Goal: Communication & Community: Share content

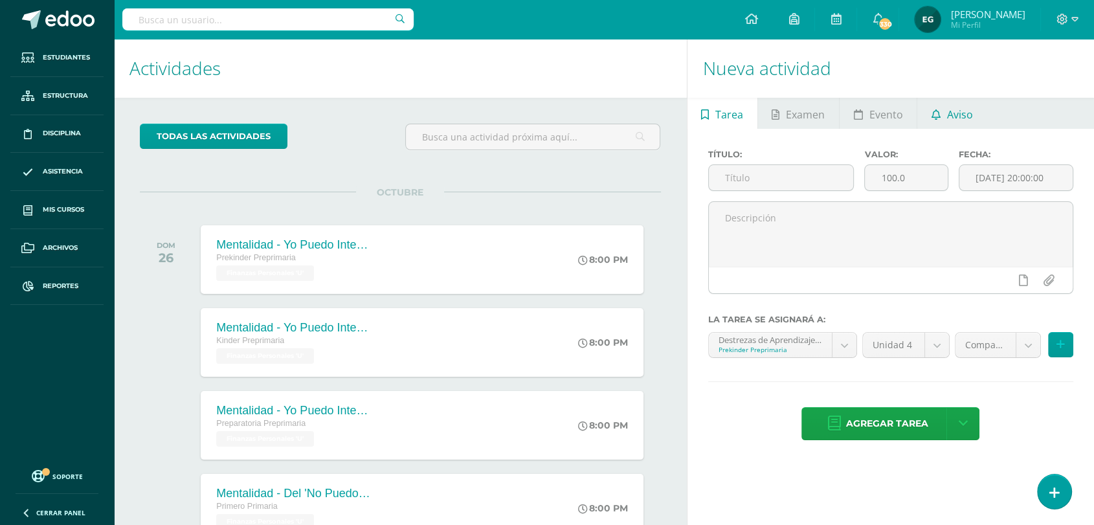
click at [951, 115] on span "Aviso" at bounding box center [960, 114] width 26 height 31
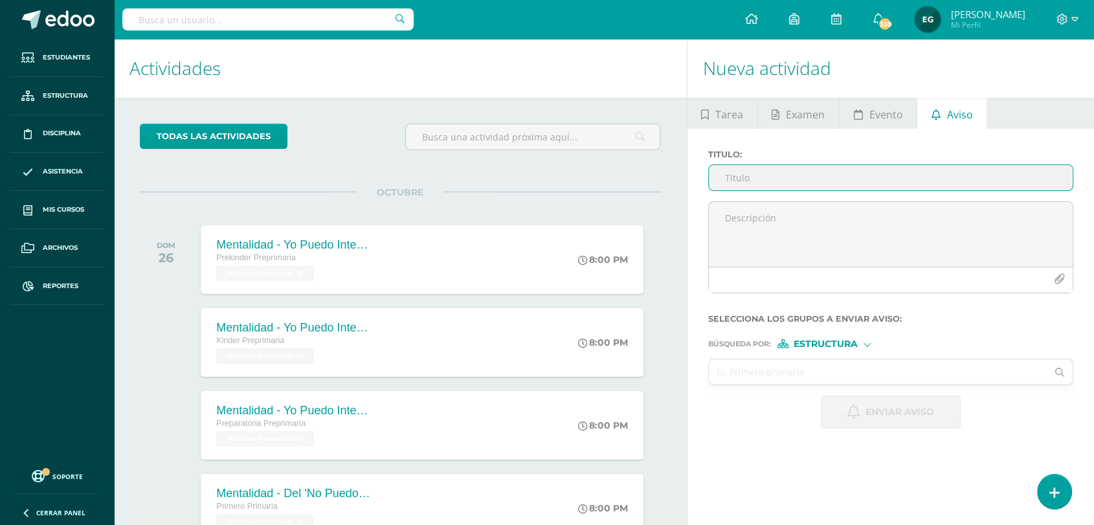
paste input "📢 Aviso Importante para Padres de Familia de Preprimaria"
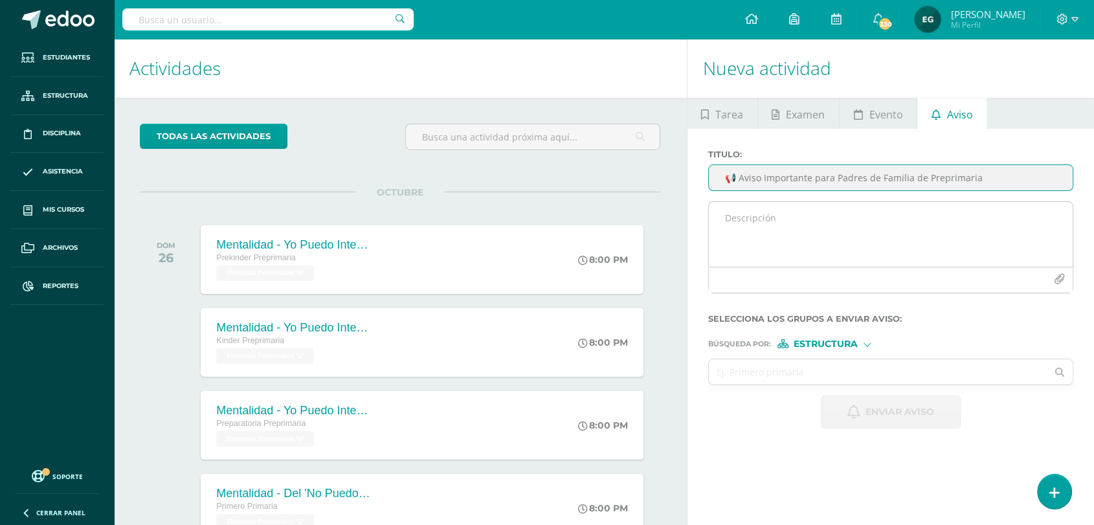
type input "📢 Aviso Importante para Padres de Familia de Preprimaria"
click at [746, 217] on textarea at bounding box center [891, 234] width 364 height 65
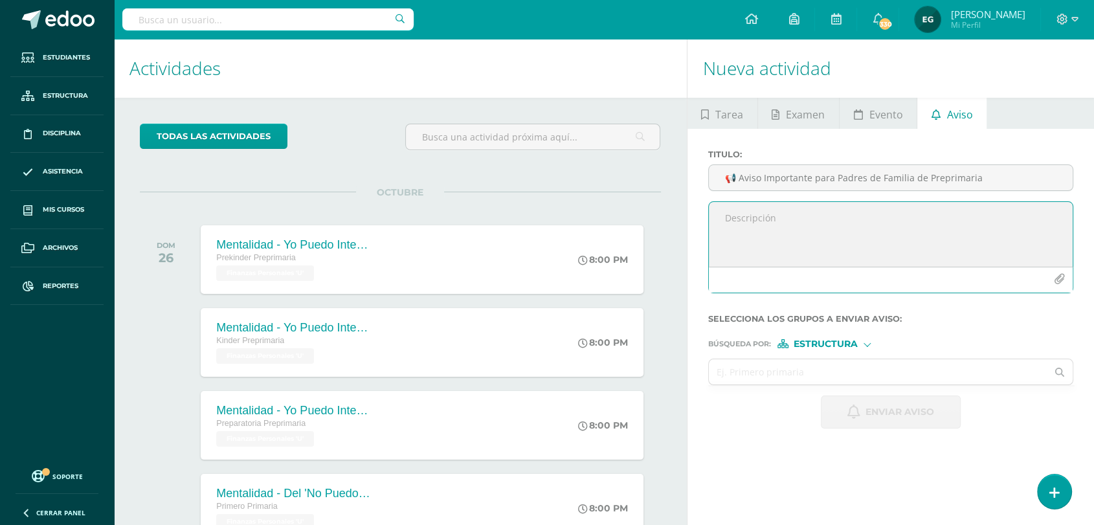
paste textarea "Estimados padres de familia: Reciban un cordial saludo. Les informamos que la e…"
click at [724, 236] on textarea "Estimados padres de familia: Reciban un cordial saludo. Les informamos que la e…" at bounding box center [891, 234] width 364 height 65
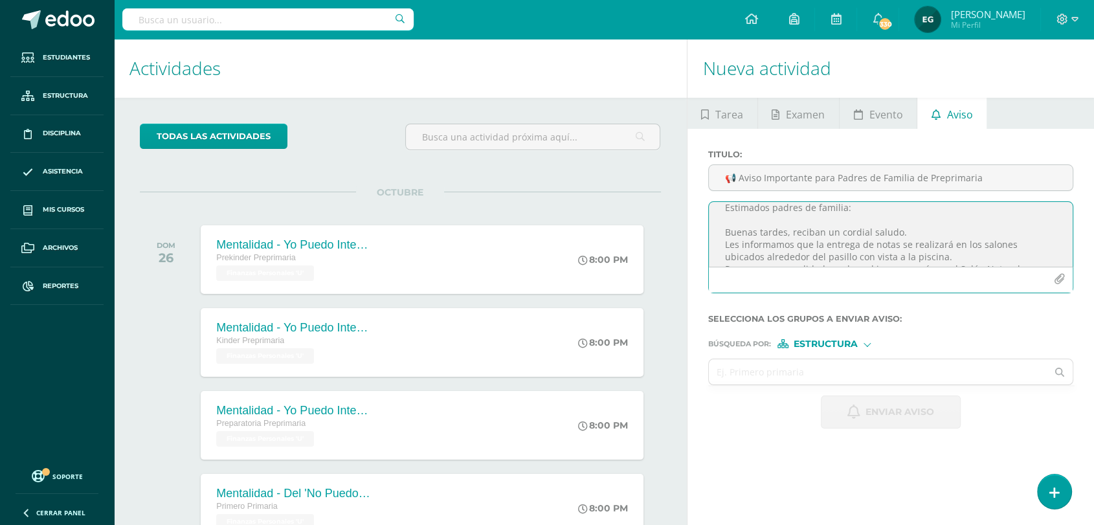
scroll to position [10, 0]
click at [724, 244] on textarea "Estimados padres de familia: Buenas tardes, reciban un cordial saludo. Les info…" at bounding box center [891, 234] width 364 height 65
click at [724, 235] on textarea "Estimados padres de familia: Buenas tardes, reciban un cordial saludo. Les info…" at bounding box center [891, 234] width 364 height 65
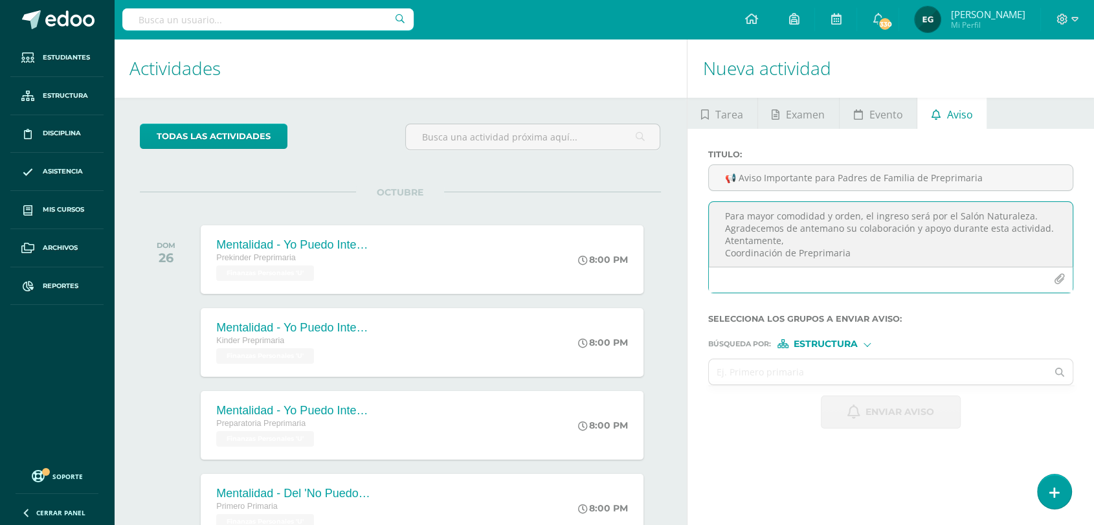
scroll to position [88, 0]
click at [724, 236] on textarea "Estimados padres de familia: Buenas tardes, reciban un cordial saludo. Les info…" at bounding box center [891, 234] width 364 height 65
click at [723, 247] on textarea "Estimados padres de familia: Buenas tardes, reciban un cordial saludo. Les info…" at bounding box center [891, 234] width 364 height 65
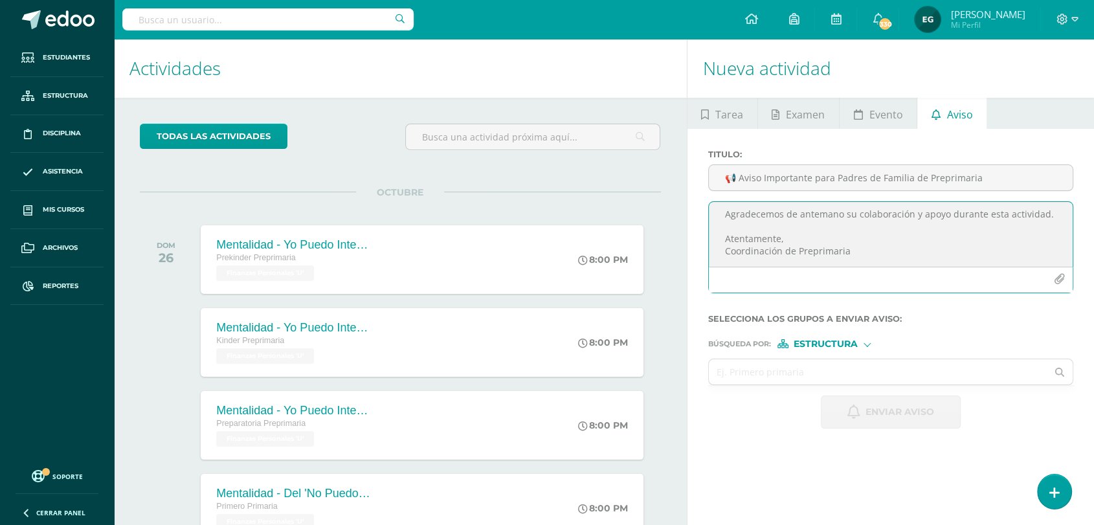
type textarea "Estimados padres de familia: Buenas tardes, reciban un cordial saludo. Les info…"
click at [786, 371] on input "text" at bounding box center [878, 371] width 338 height 25
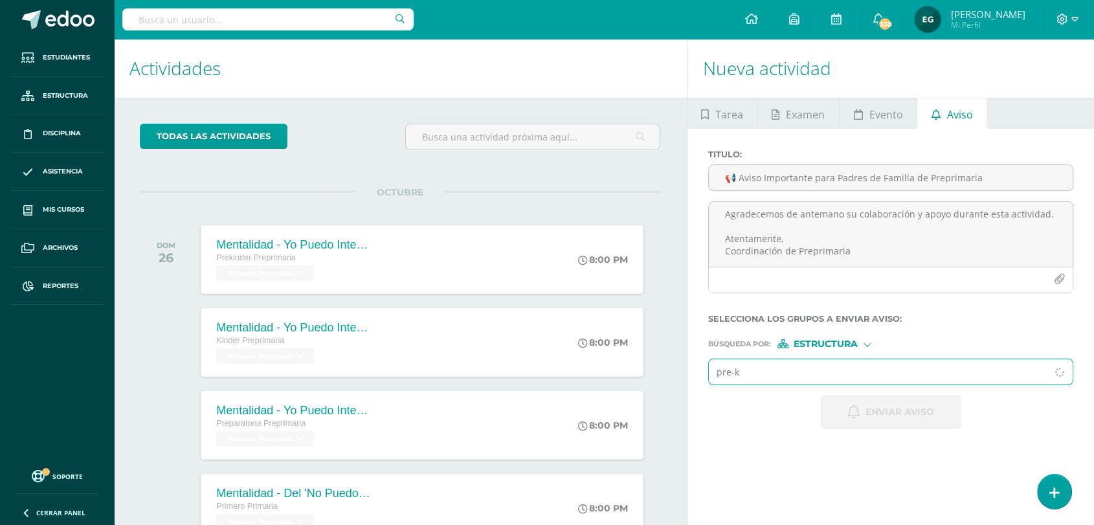
type input "pre-ki"
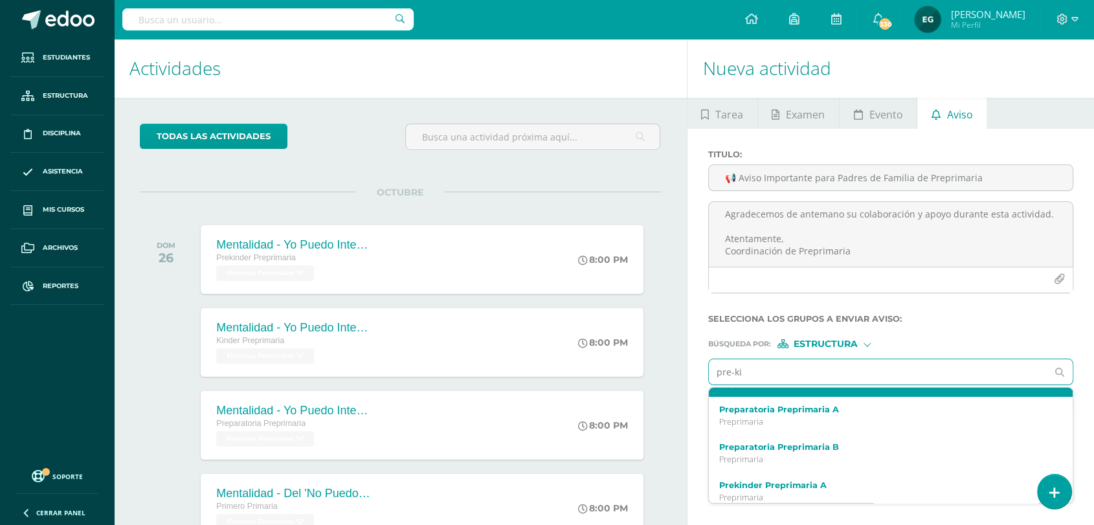
scroll to position [144, 0]
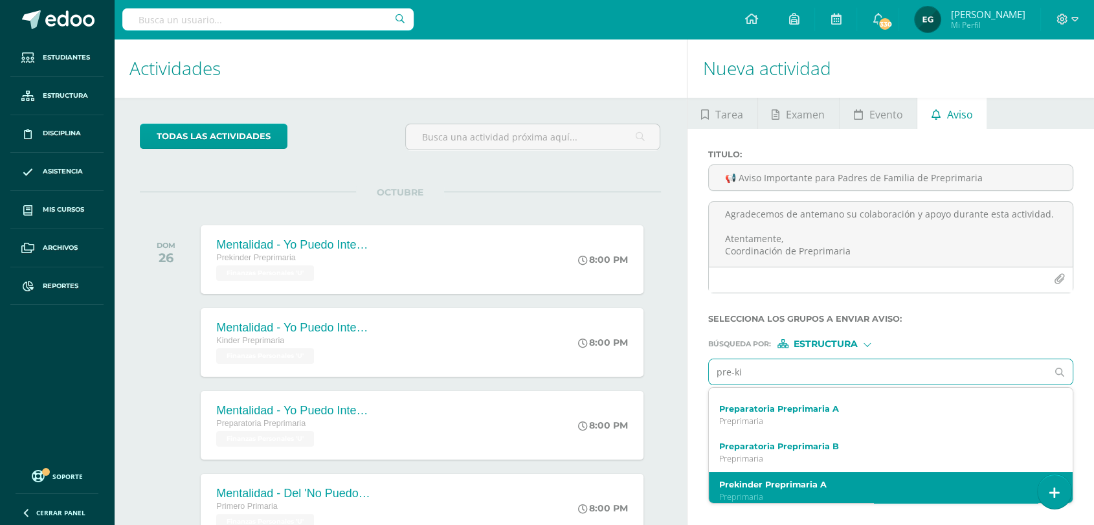
click at [814, 482] on div "Prekinder Preprimaria A Preprimaria" at bounding box center [891, 491] width 364 height 38
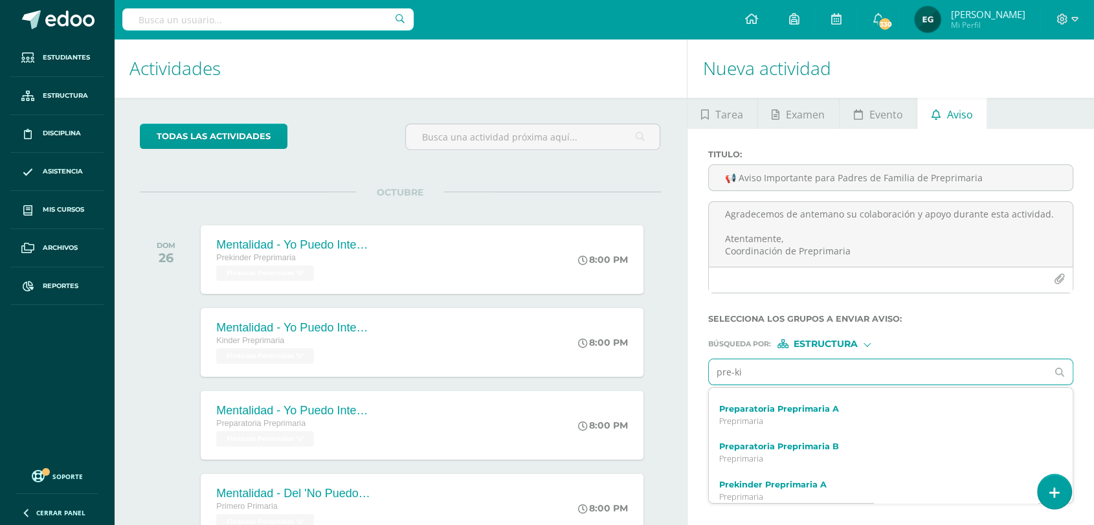
scroll to position [0, 0]
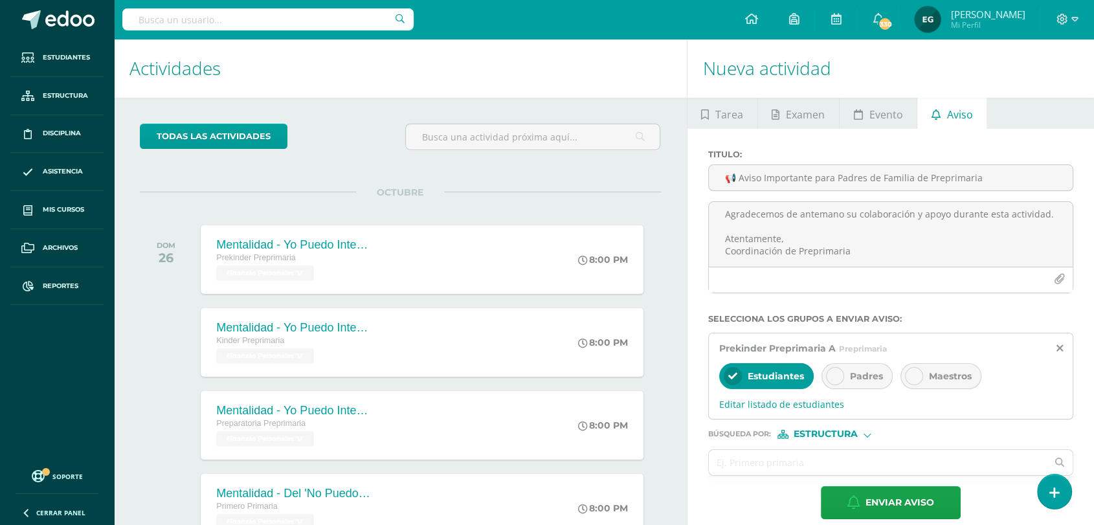
click at [832, 384] on div at bounding box center [835, 376] width 18 height 18
click at [799, 458] on input "text" at bounding box center [878, 462] width 338 height 25
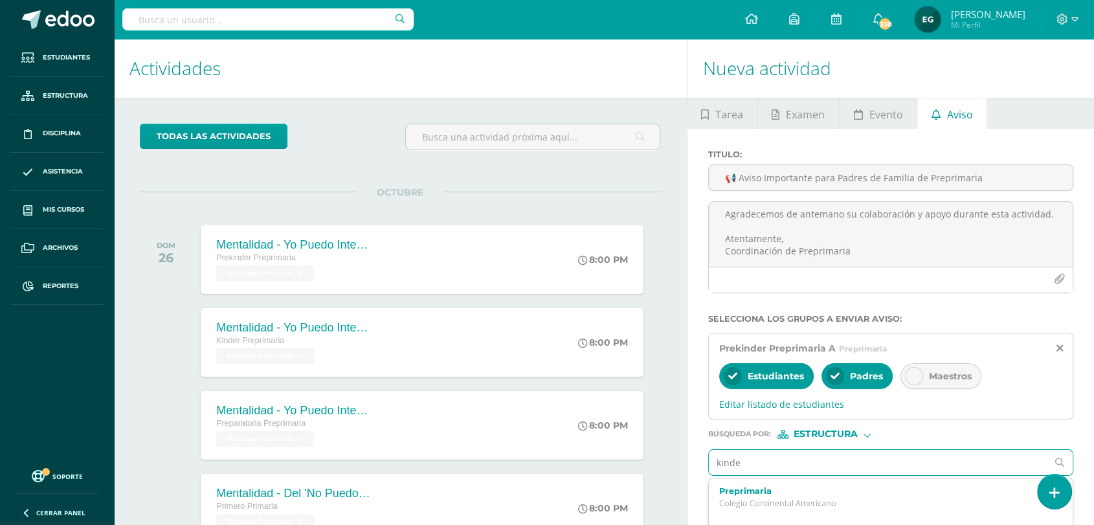
type input "kinder"
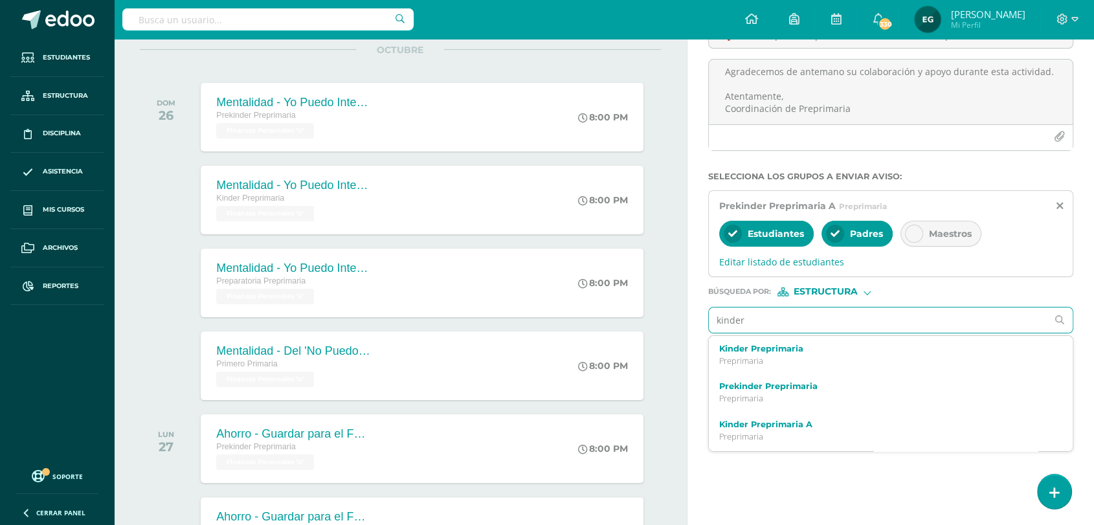
scroll to position [144, 0]
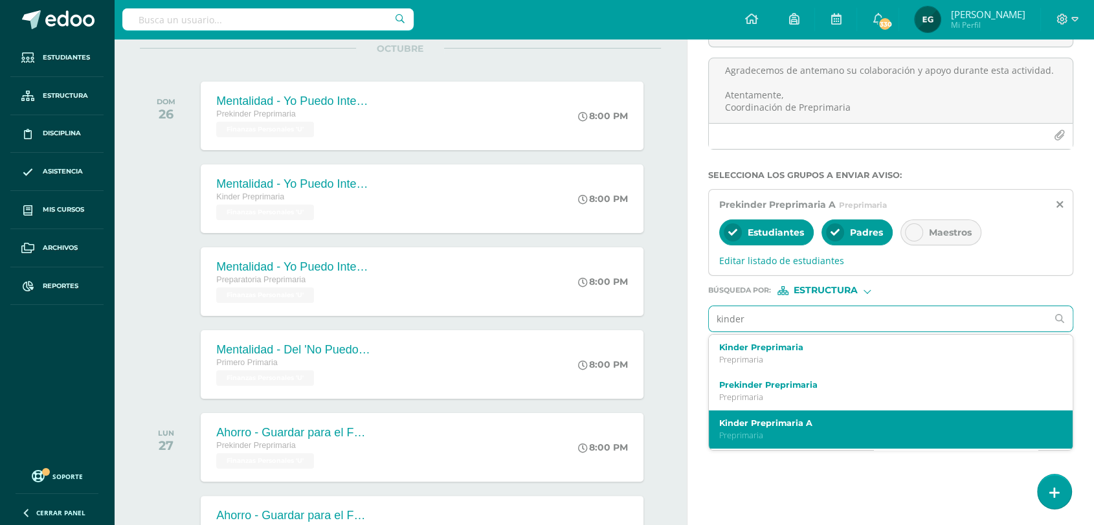
click at [795, 420] on label "Kinder Preprimaria A" at bounding box center [883, 423] width 329 height 10
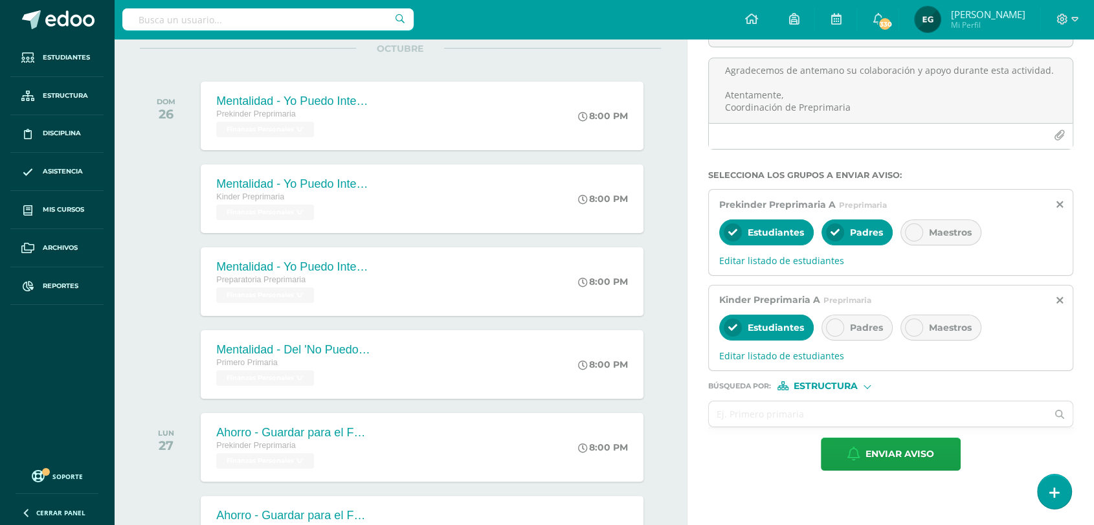
click at [830, 332] on icon at bounding box center [834, 327] width 9 height 9
click at [782, 410] on input "text" at bounding box center [878, 413] width 338 height 25
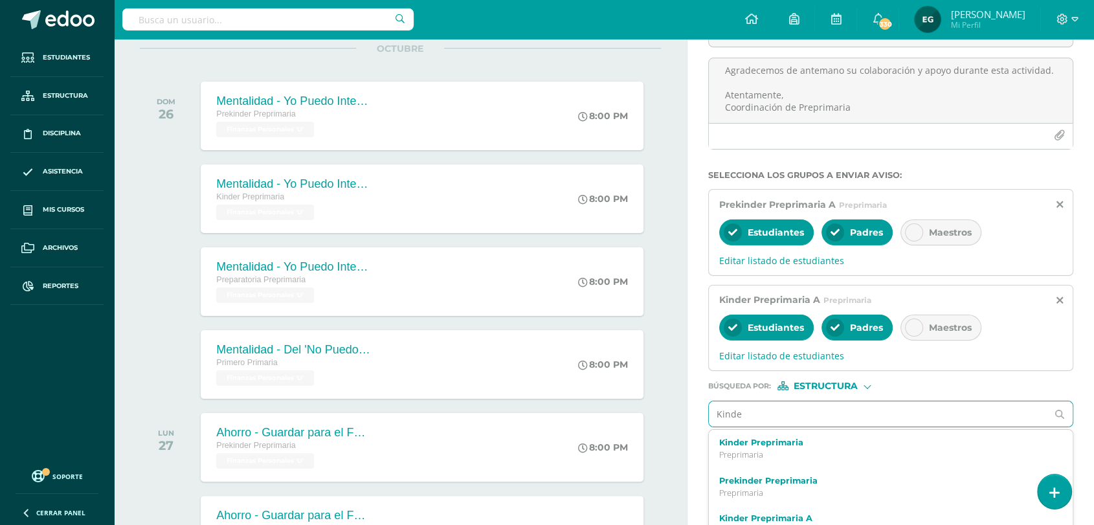
type input "Kinder"
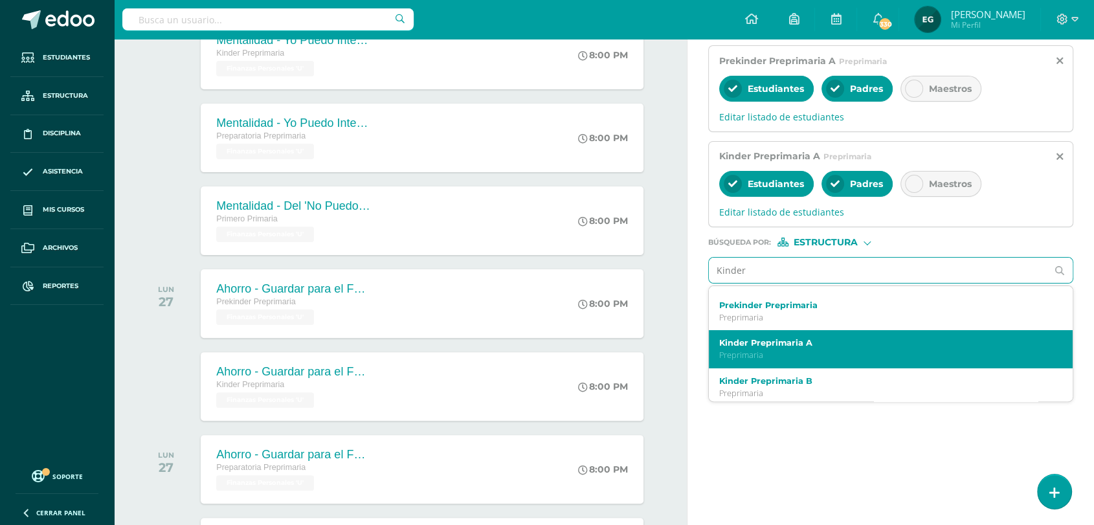
scroll to position [72, 0]
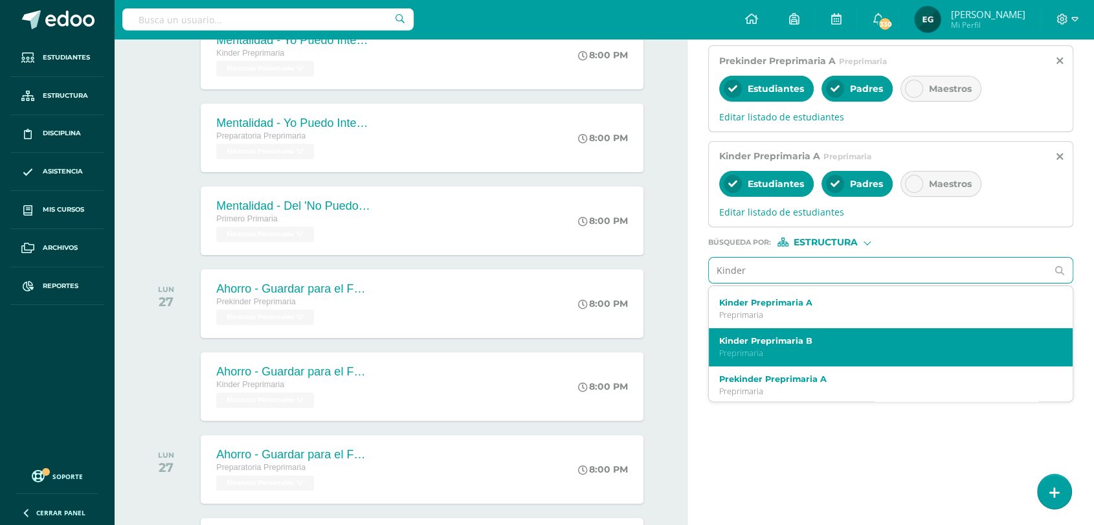
click at [790, 346] on label "Kinder Preprimaria B" at bounding box center [883, 341] width 329 height 10
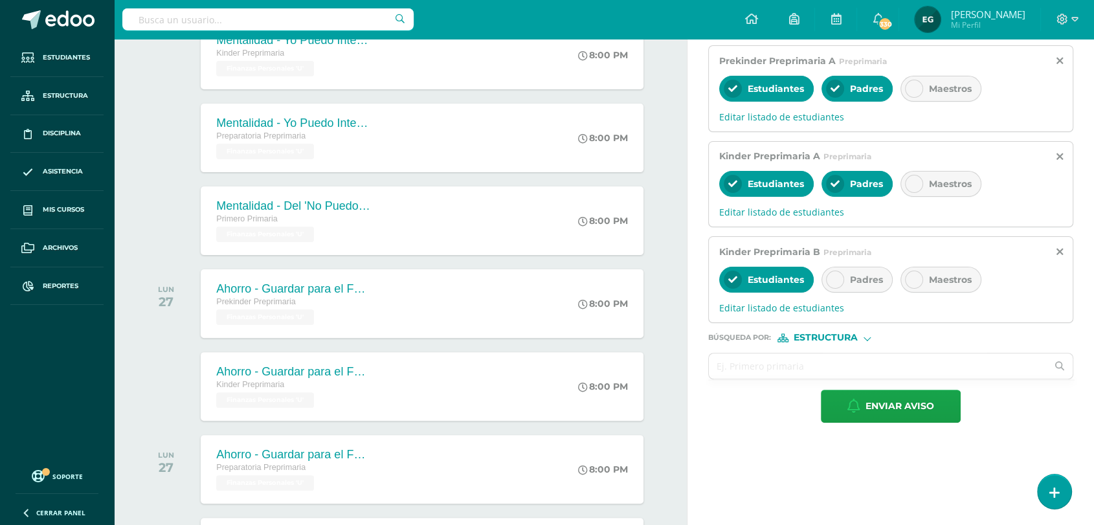
drag, startPoint x: 829, startPoint y: 280, endPoint x: 824, endPoint y: 291, distance: 12.2
click at [830, 281] on icon at bounding box center [834, 279] width 9 height 9
click at [771, 373] on input "text" at bounding box center [878, 365] width 338 height 25
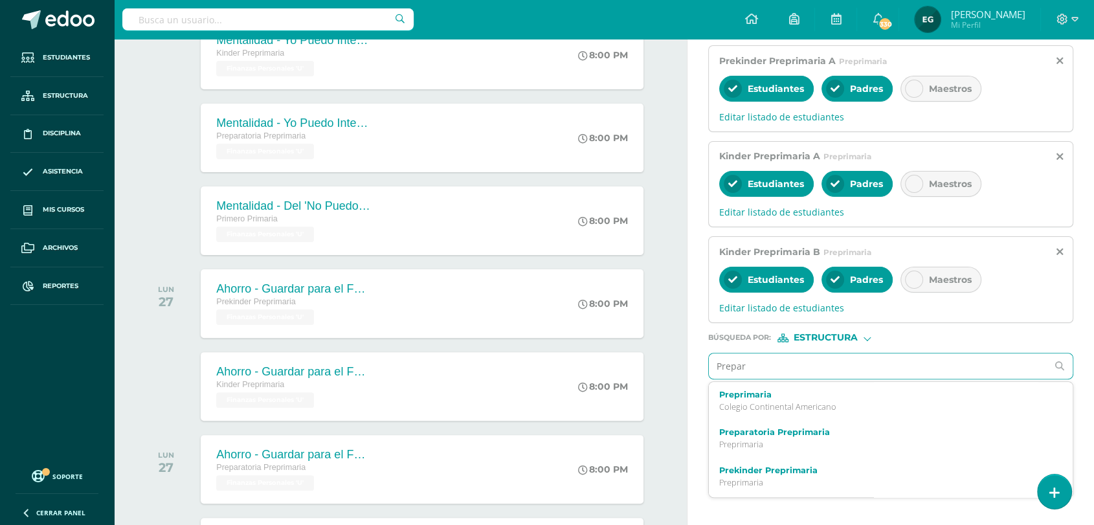
type input "Prepara"
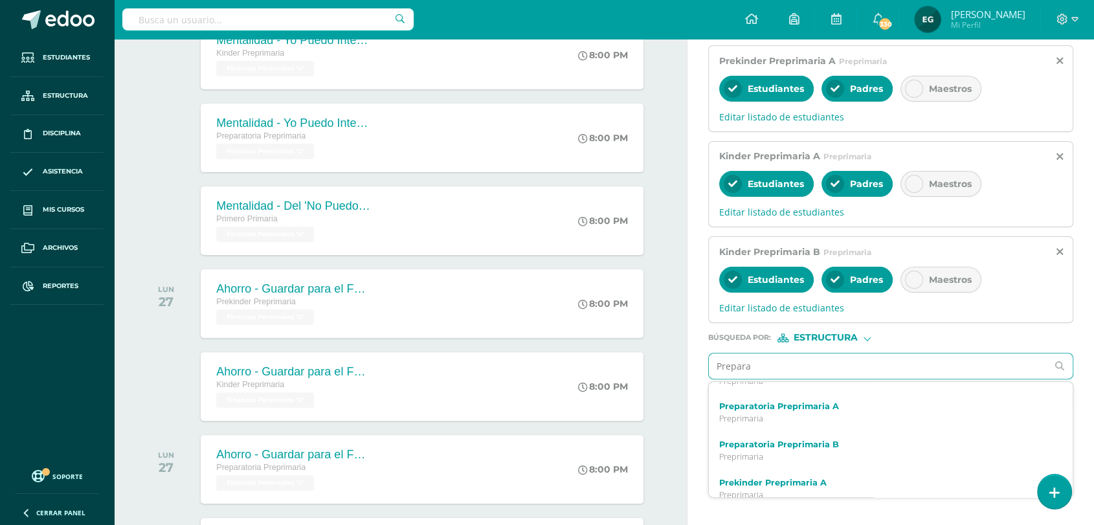
scroll to position [144, 0]
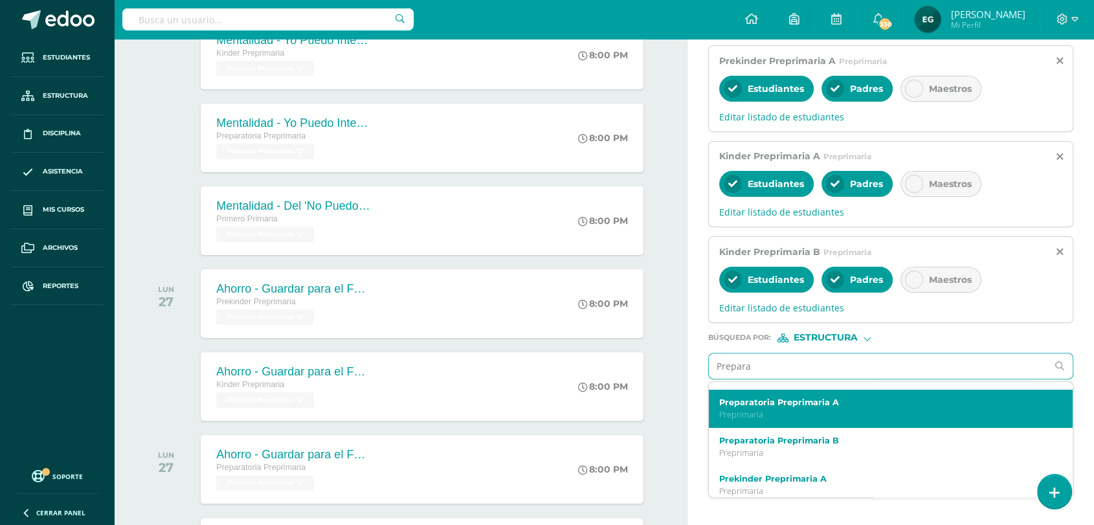
click at [782, 407] on label "Preparatoria Preprimaria A" at bounding box center [883, 402] width 329 height 10
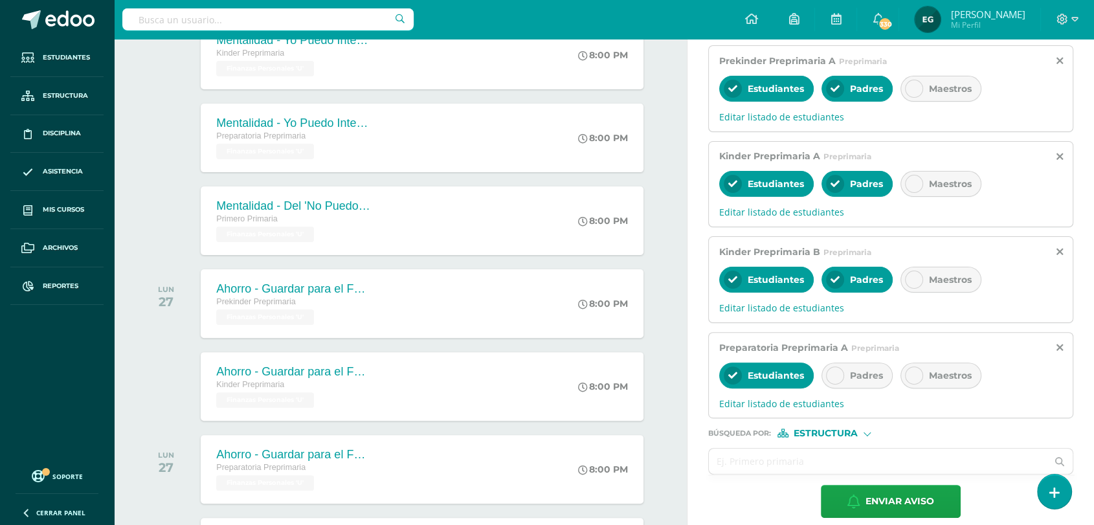
scroll to position [0, 0]
drag, startPoint x: 839, startPoint y: 374, endPoint x: 833, endPoint y: 379, distance: 7.8
click at [839, 375] on div at bounding box center [835, 375] width 18 height 18
click at [778, 458] on input "text" at bounding box center [878, 461] width 338 height 25
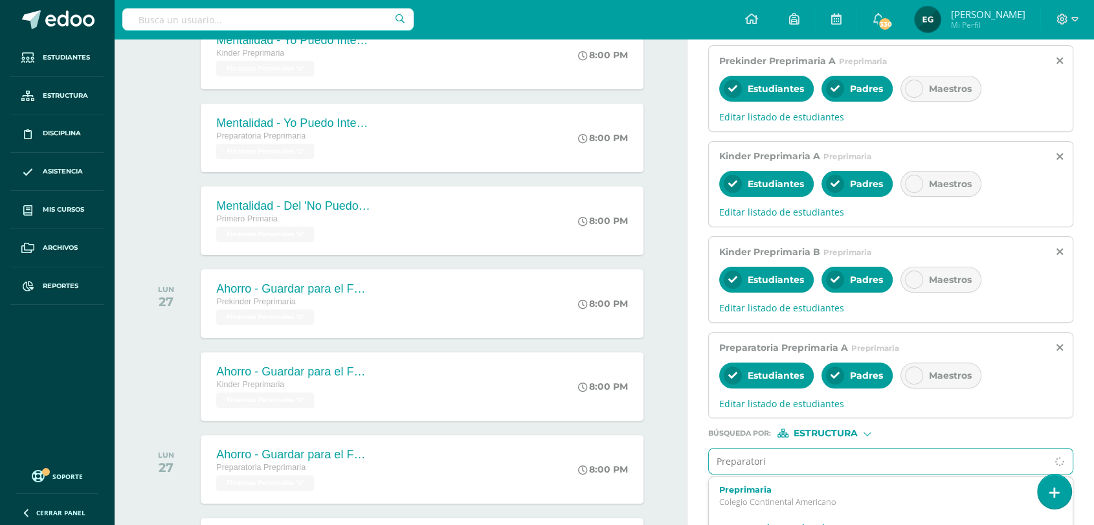
type input "Preparatoria"
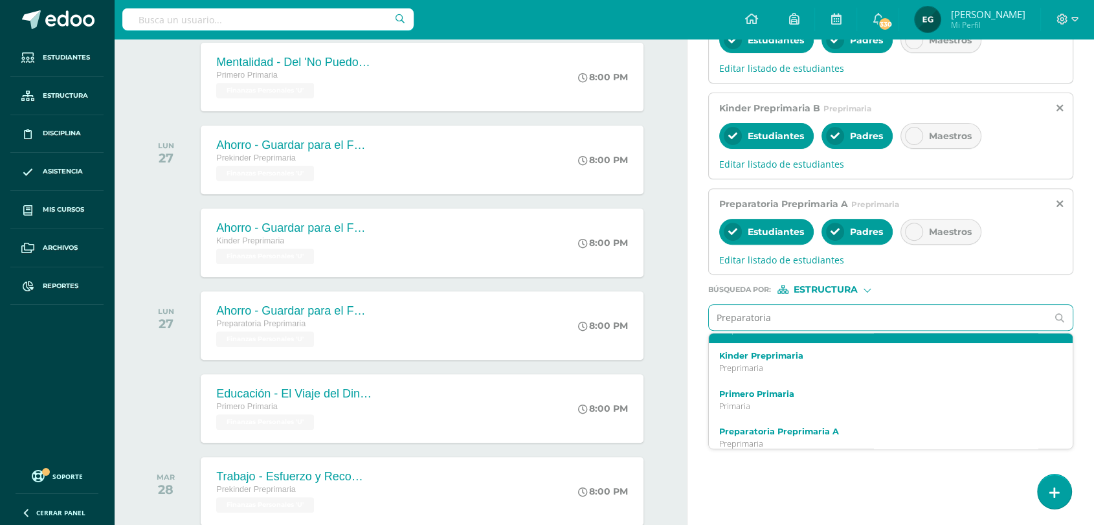
scroll to position [144, 0]
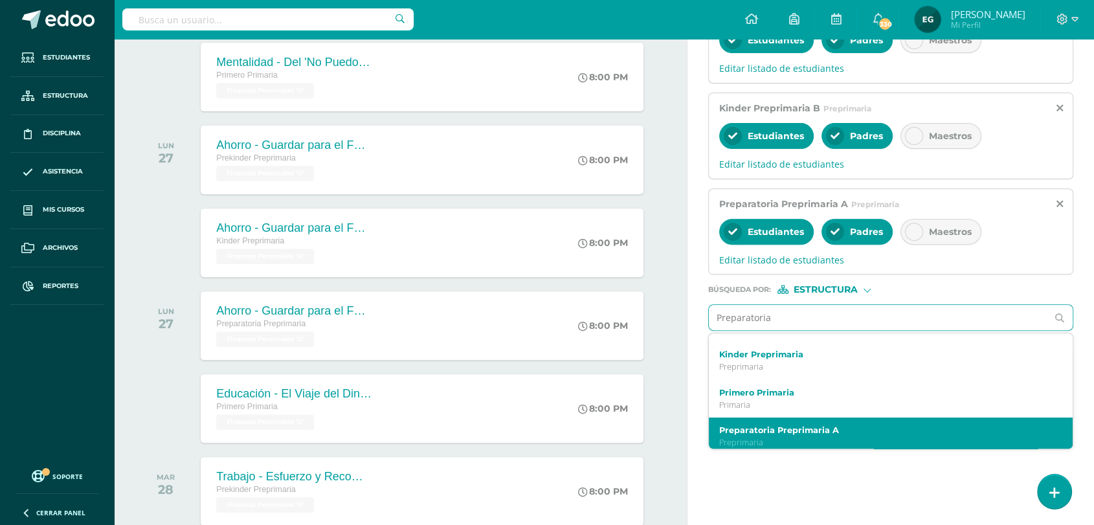
click at [779, 431] on label "Preparatoria Preprimaria A" at bounding box center [883, 430] width 329 height 10
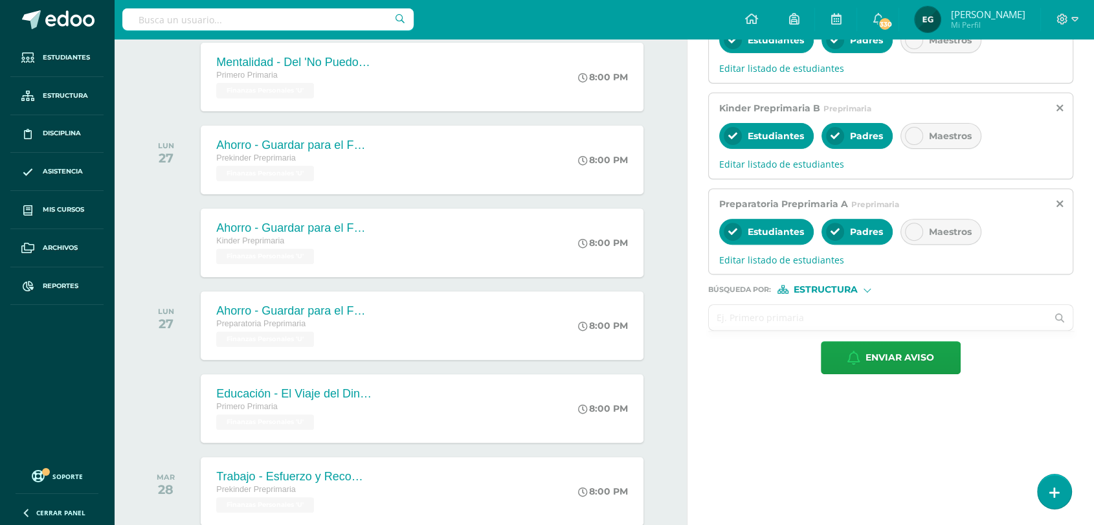
click at [790, 322] on input "text" at bounding box center [878, 317] width 338 height 25
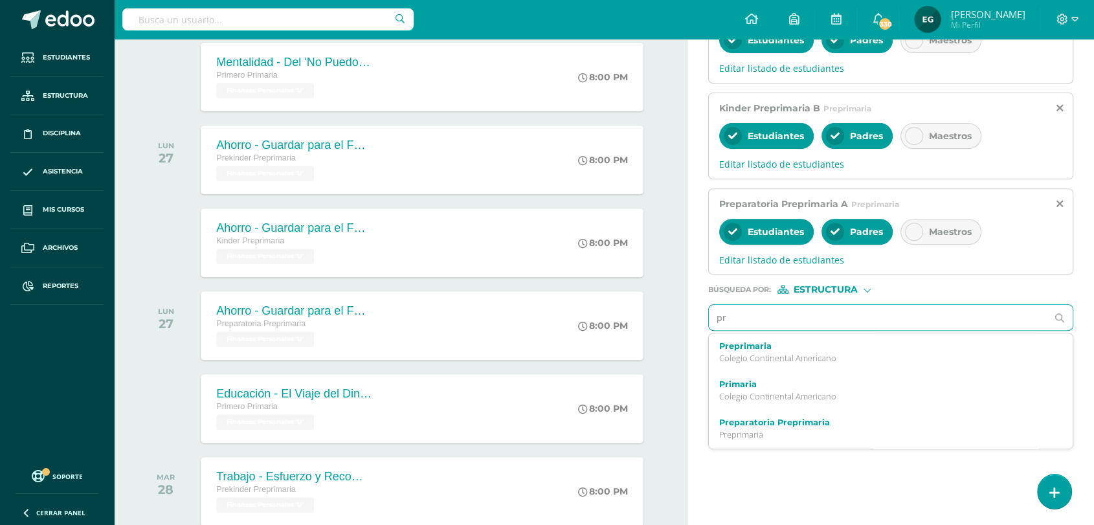
type input "pre"
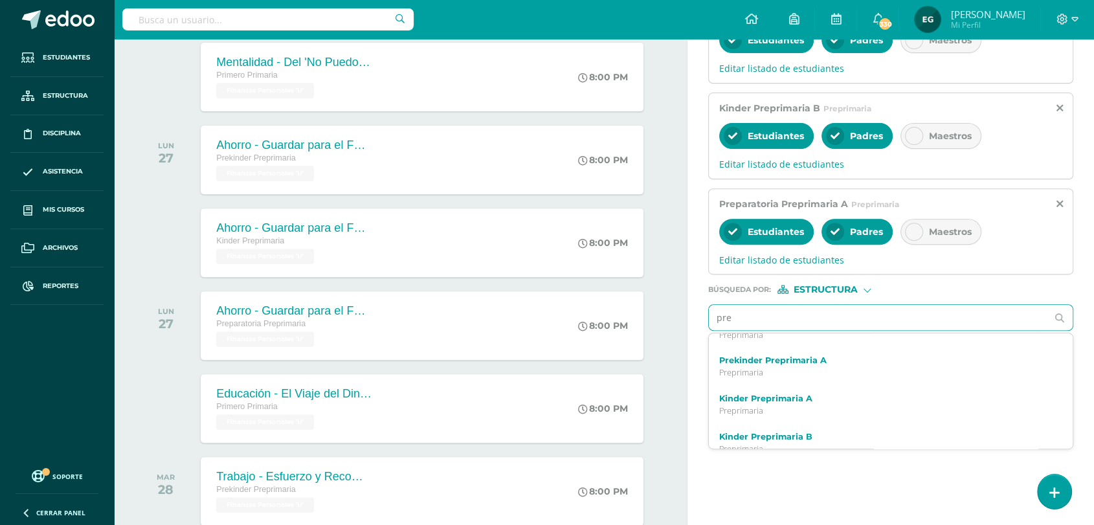
scroll to position [195, 0]
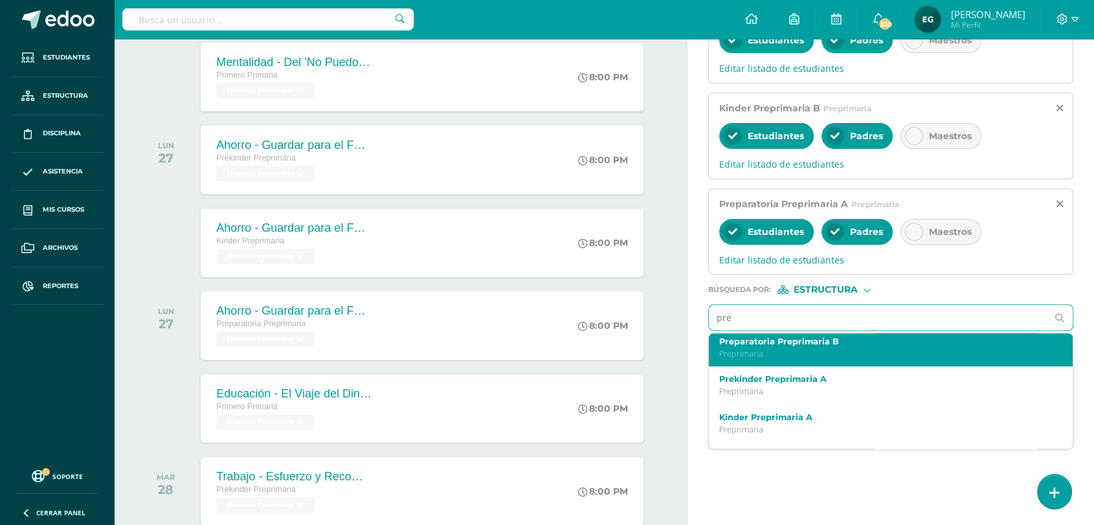
click at [799, 359] on p "Preprimaria" at bounding box center [883, 353] width 329 height 11
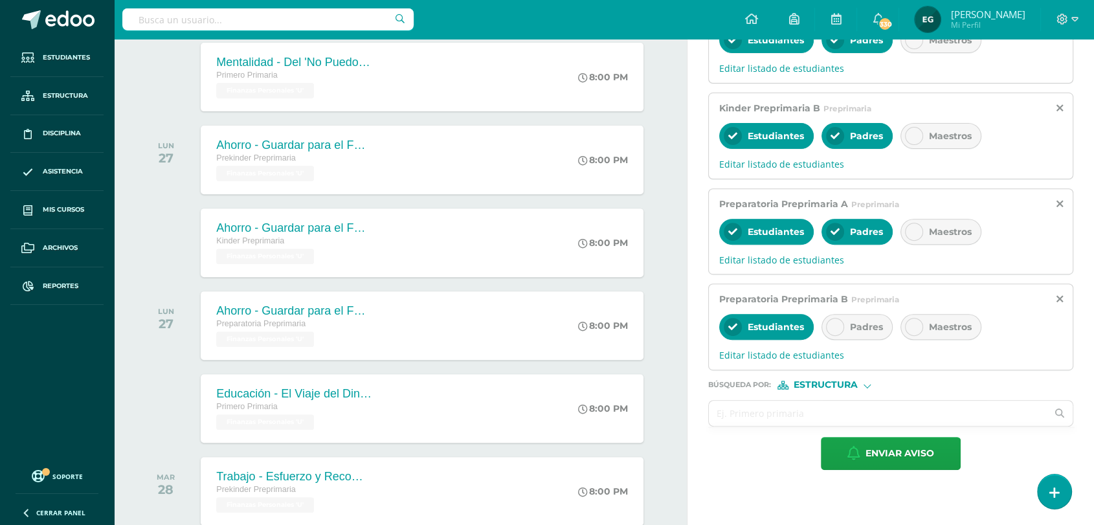
scroll to position [0, 0]
click at [833, 327] on icon at bounding box center [834, 326] width 9 height 9
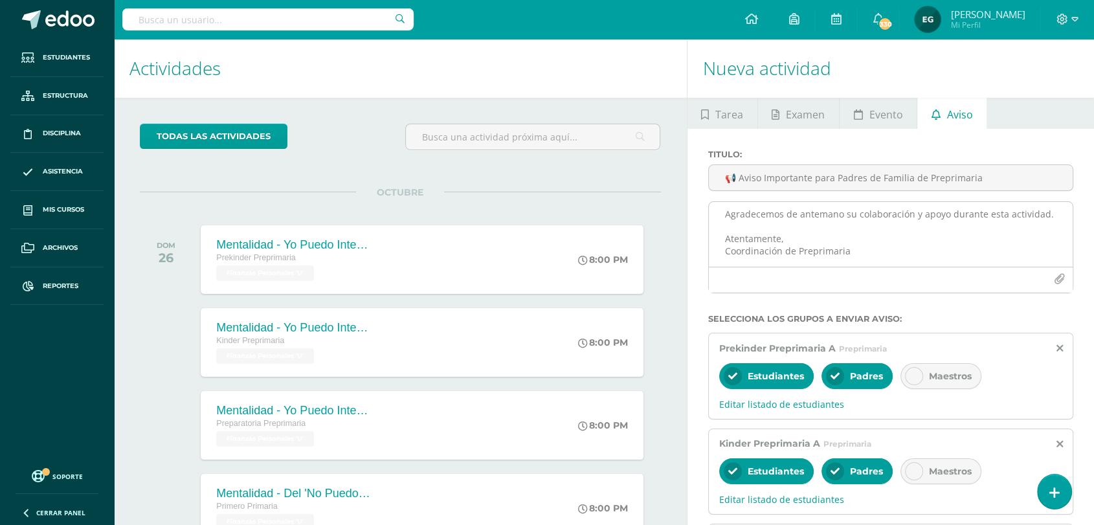
scroll to position [129, 0]
click at [726, 225] on textarea "Estimados padres de familia: Buenas tardes, reciban un cordial saludo. Les info…" at bounding box center [891, 234] width 364 height 65
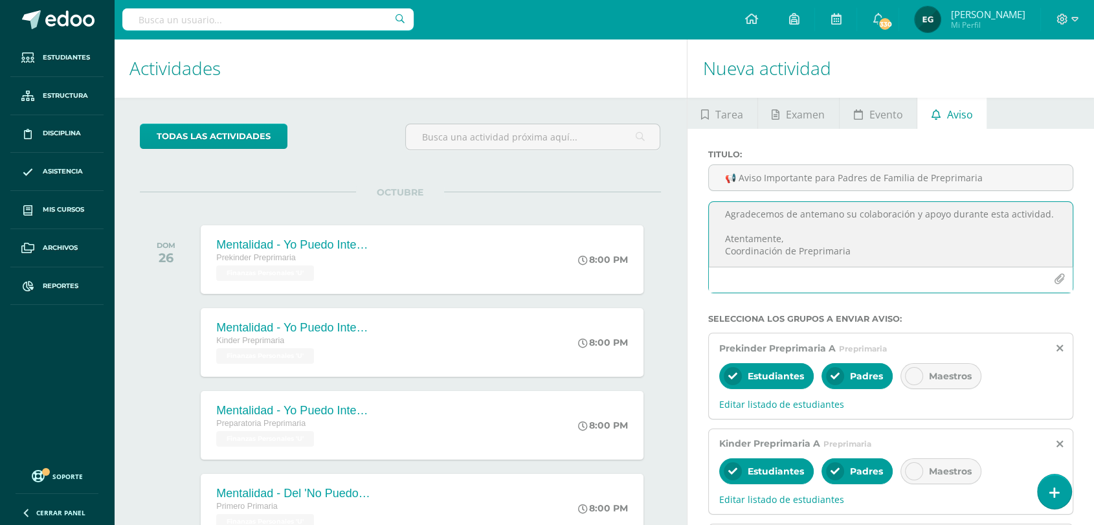
click at [1045, 208] on textarea "Estimados padres de familia: Buenas tardes, reciban un cordial saludo. Les info…" at bounding box center [891, 234] width 364 height 65
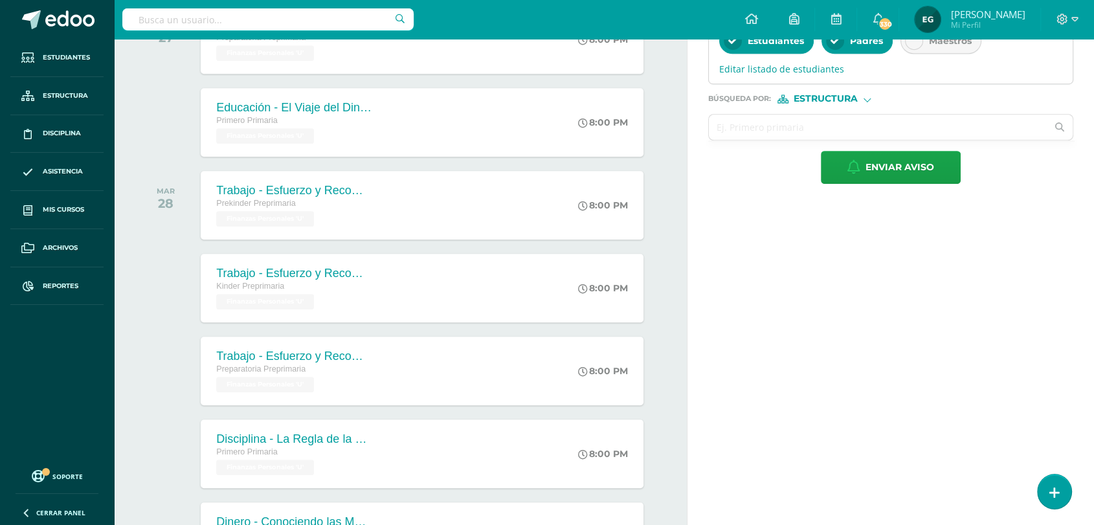
scroll to position [719, 0]
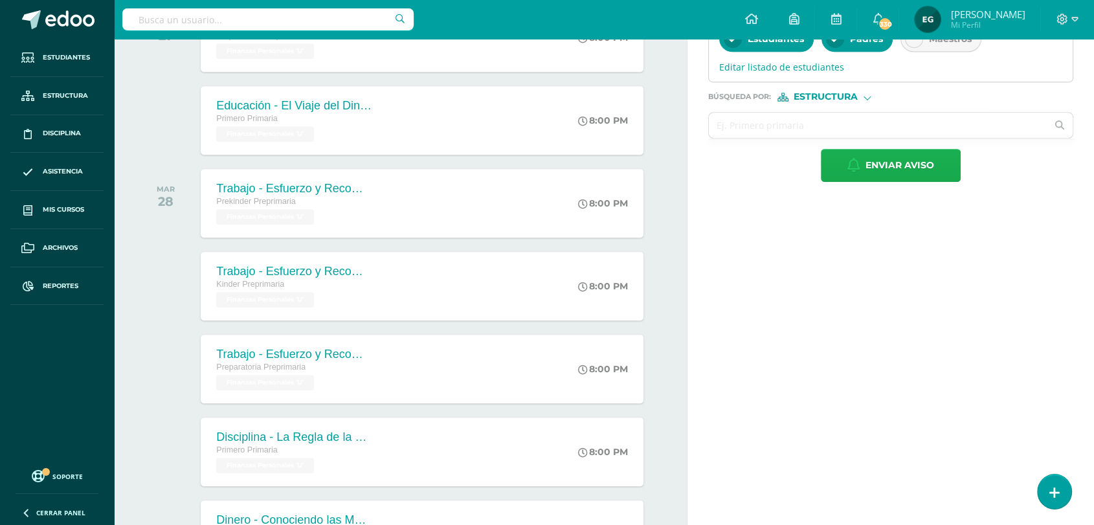
type textarea "Estimados padres de familia: Buenas tardes, reciban un cordial saludo. Les info…"
click at [881, 172] on span "Enviar aviso" at bounding box center [899, 166] width 69 height 32
